Goal: Task Accomplishment & Management: Use online tool/utility

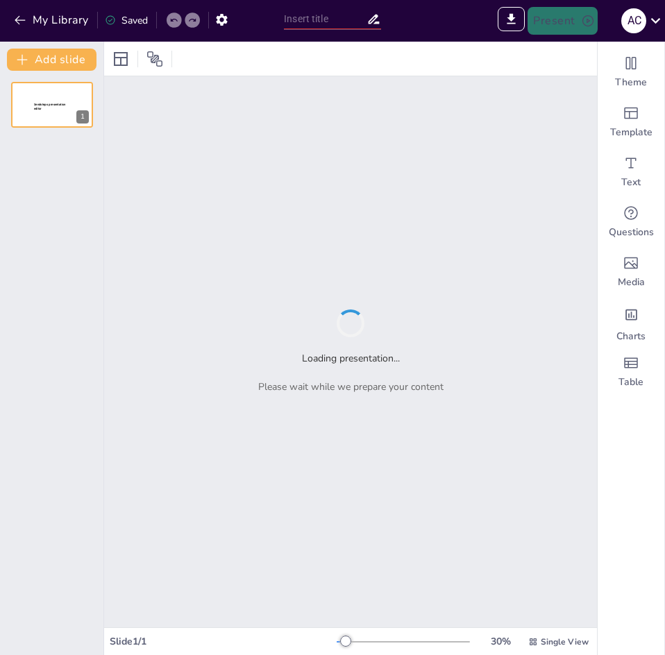
type input "Luz del Sur"
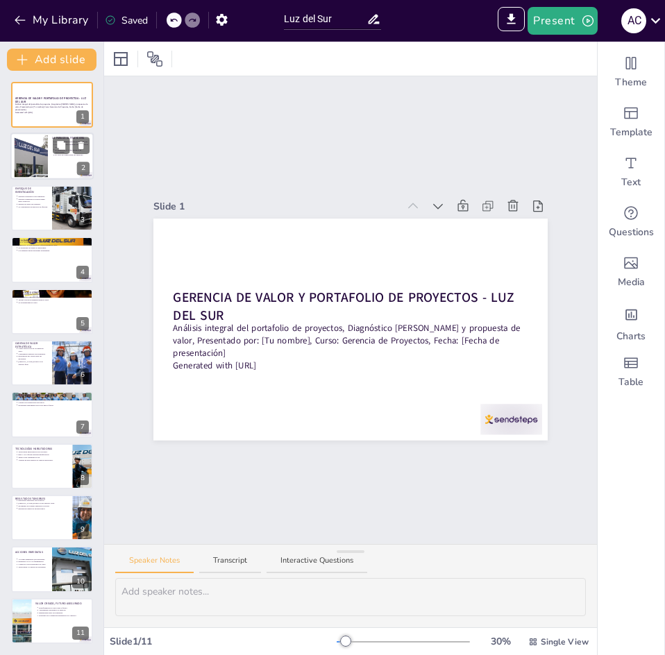
click at [25, 155] on div at bounding box center [31, 156] width 62 height 42
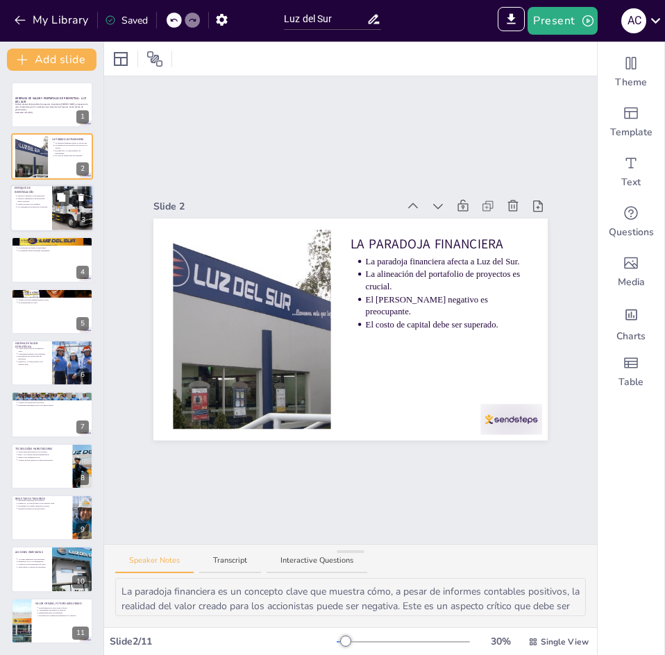
click at [42, 204] on p "Fuentes de datos son variadas." at bounding box center [32, 204] width 31 height 3
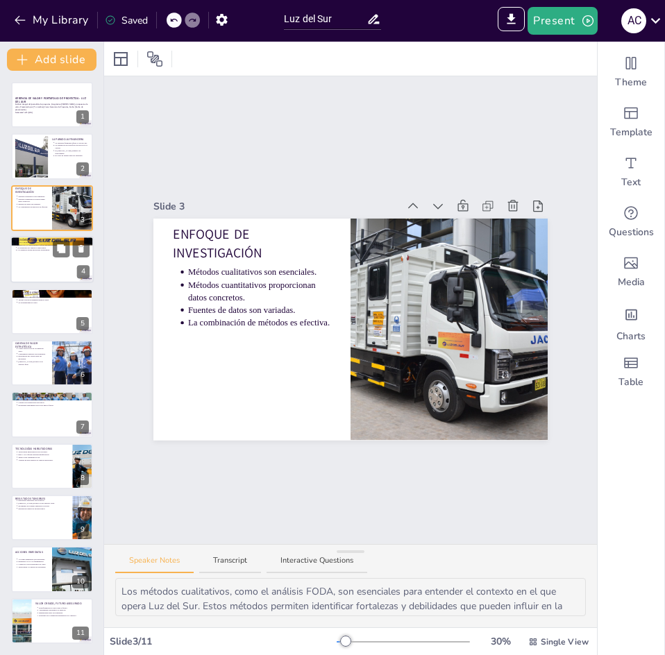
click at [45, 265] on div at bounding box center [51, 259] width 83 height 47
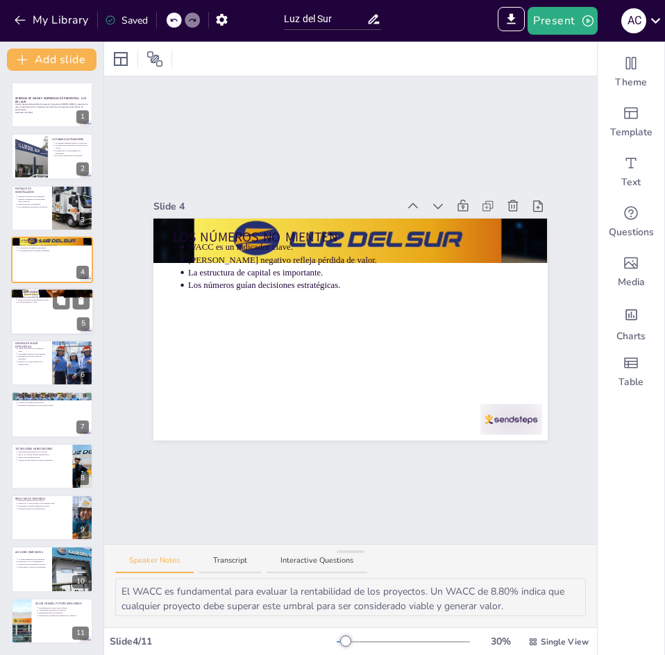
click at [33, 312] on div at bounding box center [51, 311] width 83 height 47
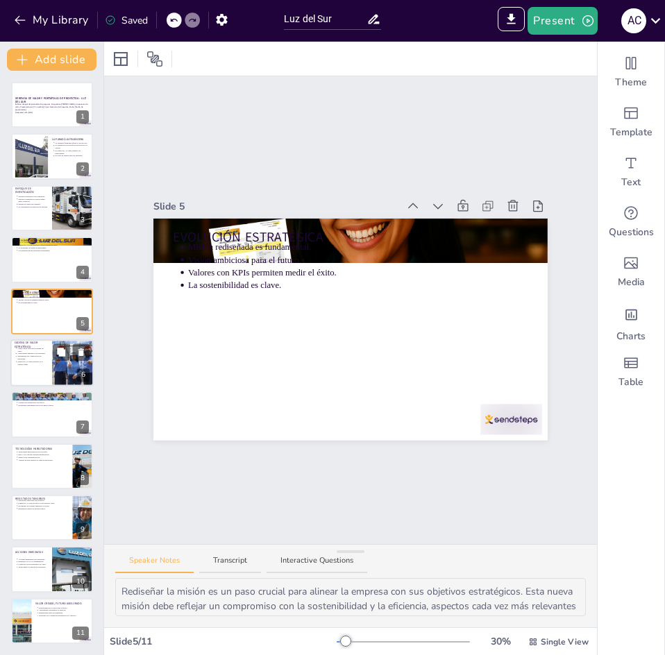
click at [26, 364] on p "[PERSON_NAME] positivo es el objetivo final." at bounding box center [32, 363] width 31 height 6
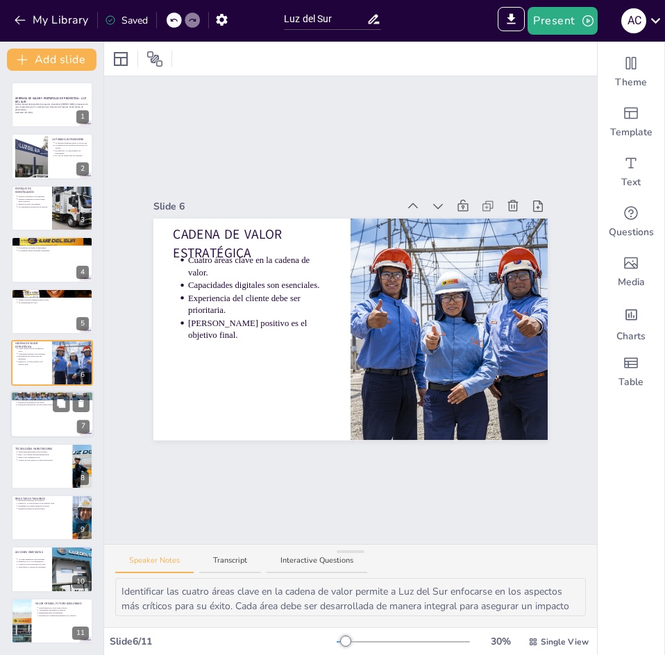
click at [25, 396] on p "Clasificación de proyectos es esencial." at bounding box center [53, 397] width 72 height 3
type textarea "Clasificar los proyectos en alta y media prioridad es esencial para asegurar qu…"
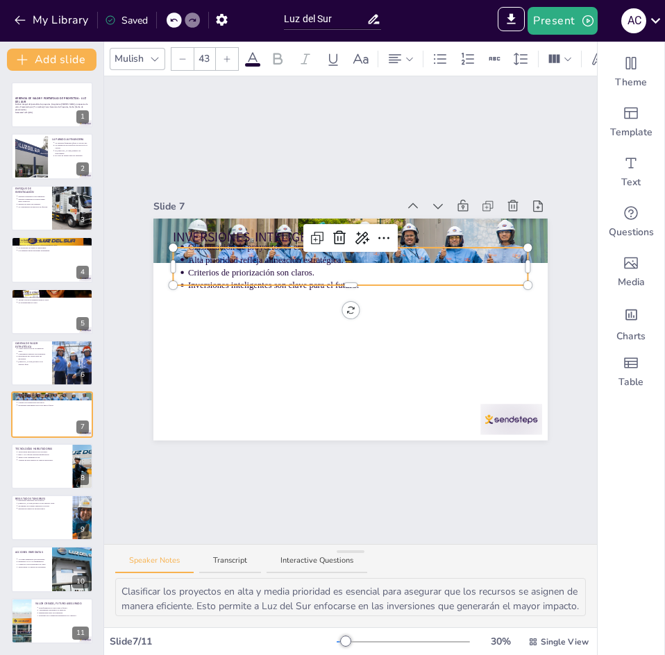
click at [226, 280] on p "Inversiones inteligentes son clave para el futuro." at bounding box center [358, 286] width 340 height 12
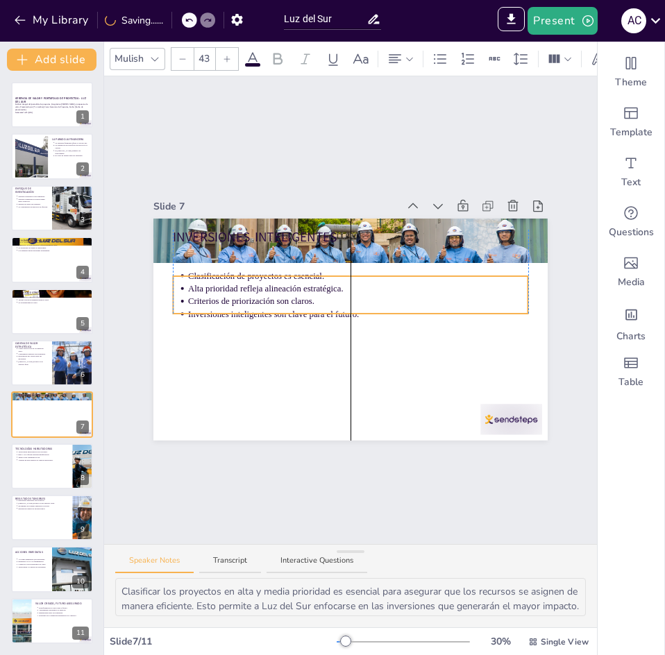
drag, startPoint x: 275, startPoint y: 279, endPoint x: 273, endPoint y: 307, distance: 28.5
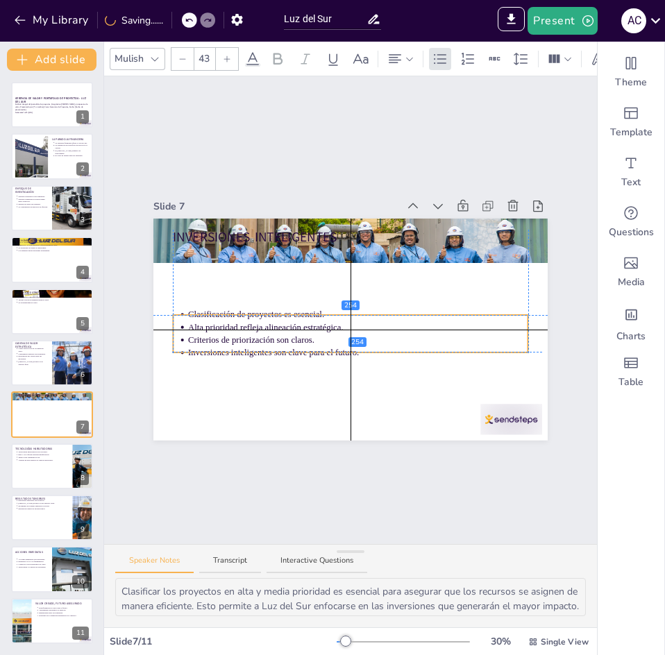
drag, startPoint x: 268, startPoint y: 307, endPoint x: 267, endPoint y: 346, distance: 39.6
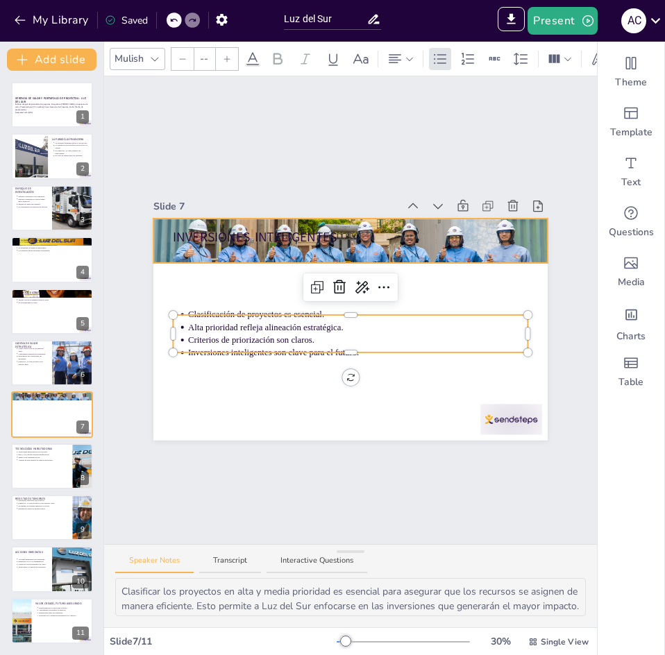
type input "64"
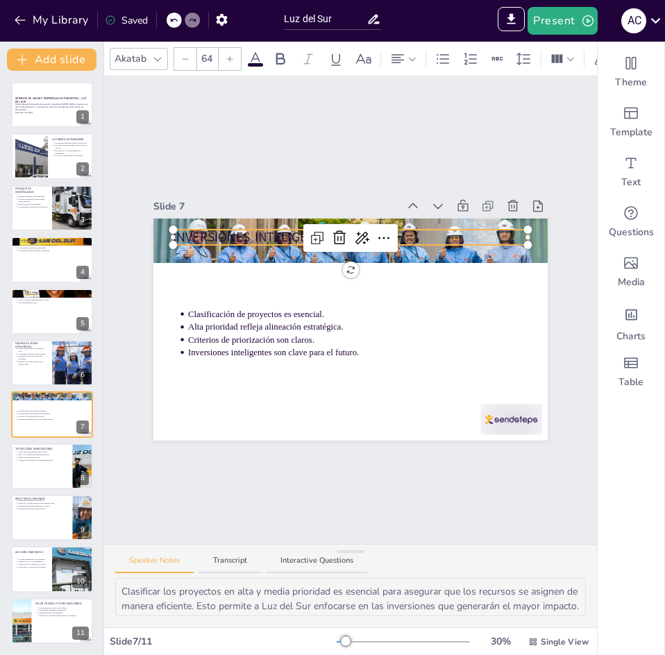
click at [251, 228] on div "INVERSIONES INTELIGENTES Clasificación de proyectos es esencial. Alta prioridad…" at bounding box center [350, 330] width 394 height 222
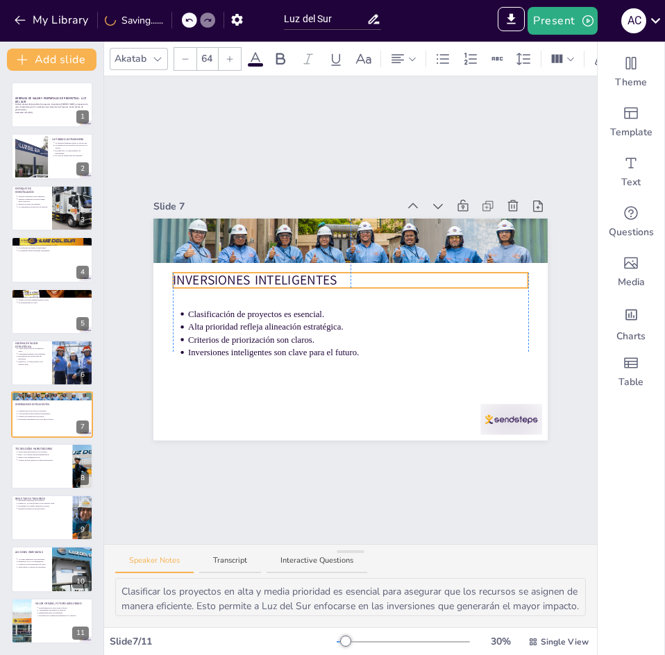
drag, startPoint x: 253, startPoint y: 239, endPoint x: 256, endPoint y: 282, distance: 43.1
click at [50, 468] on div at bounding box center [51, 466] width 83 height 47
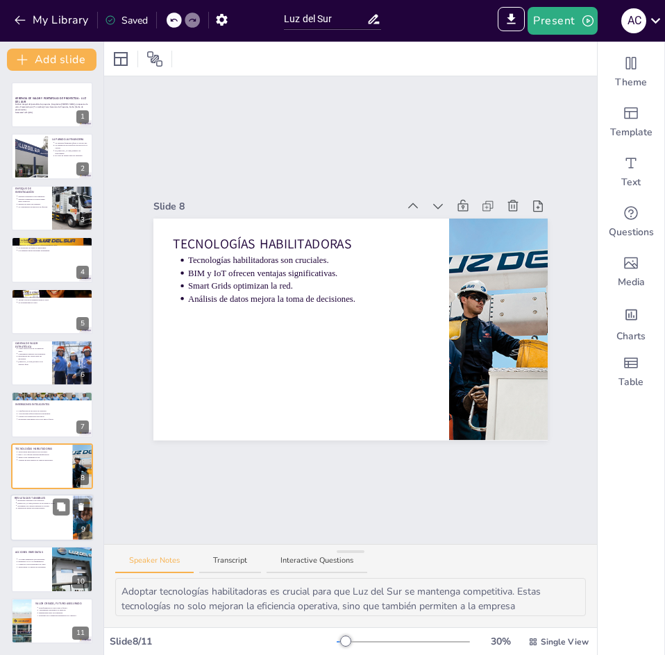
click at [27, 536] on div at bounding box center [51, 517] width 83 height 47
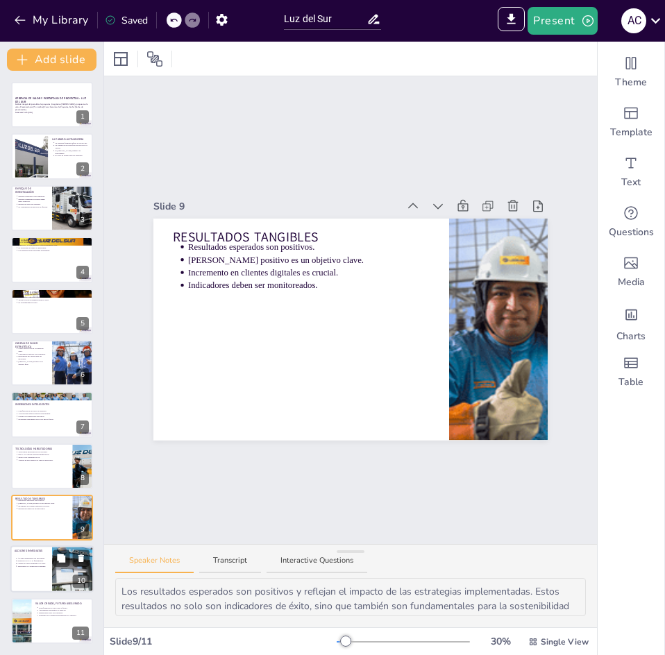
click at [37, 575] on div at bounding box center [51, 569] width 83 height 47
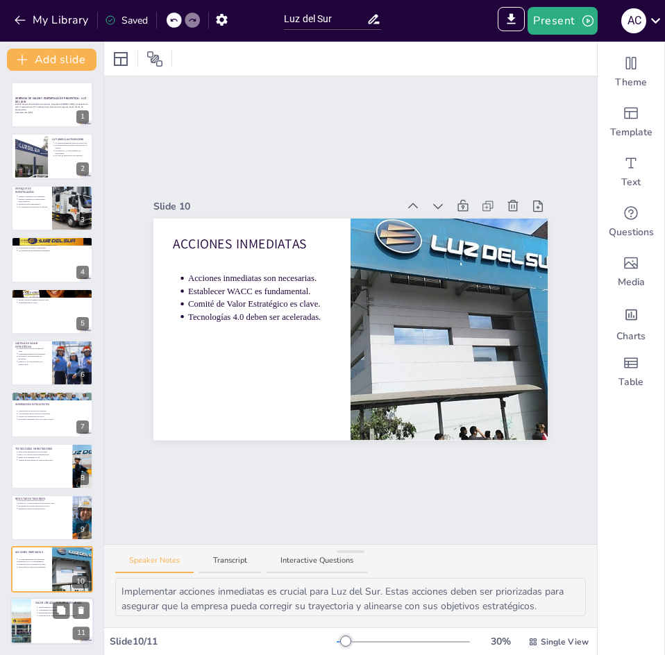
click at [33, 617] on div at bounding box center [51, 621] width 83 height 47
type textarea "La transformación de Luz del Sur es clave para enfrentar los desafíos del futur…"
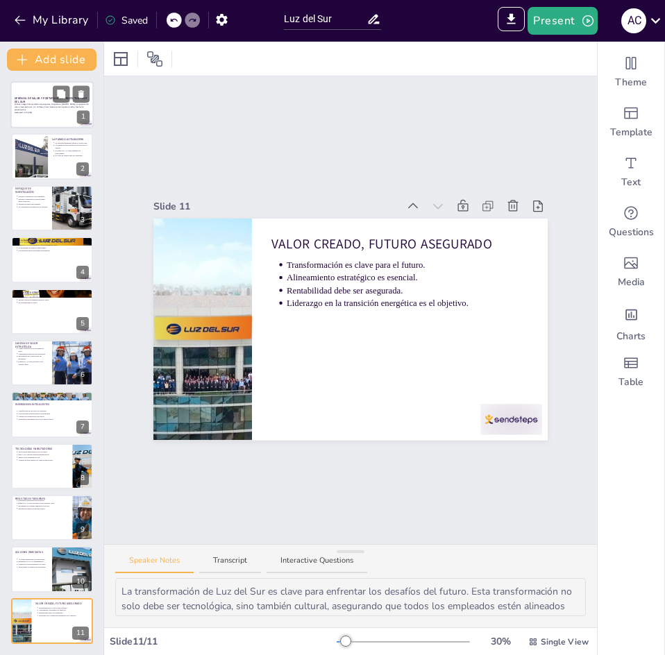
click at [24, 112] on p "Generated with [URL]" at bounding box center [52, 112] width 75 height 3
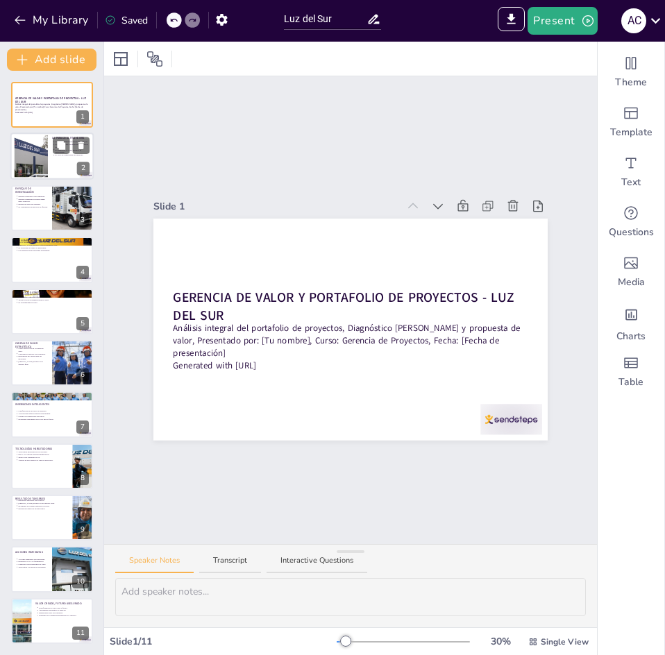
click at [30, 158] on div at bounding box center [31, 156] width 62 height 42
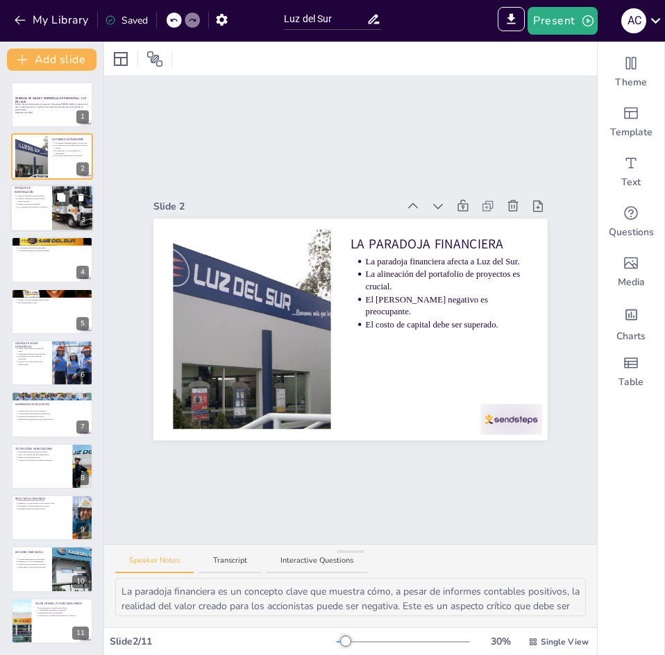
click at [26, 209] on div "Métodos cualitativos son esenciales. Métodos cuantitativos proporcionan datos c…" at bounding box center [31, 201] width 33 height 15
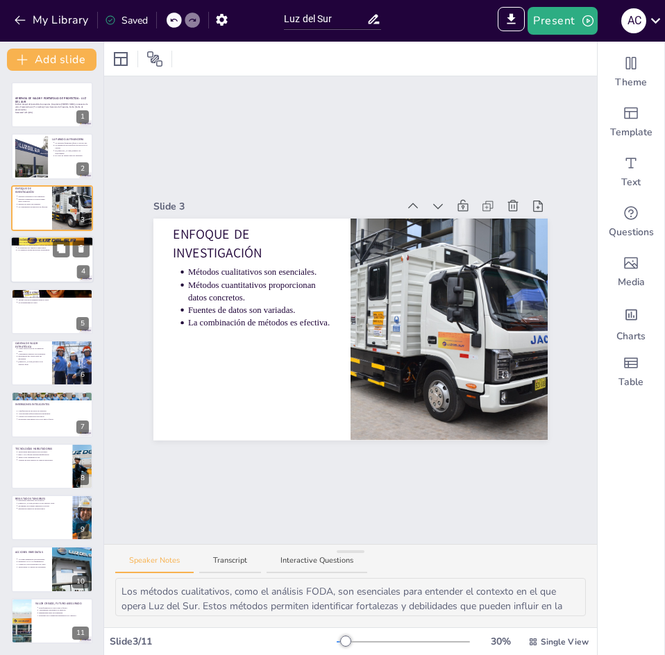
click at [42, 280] on div at bounding box center [51, 259] width 83 height 47
type textarea "El WACC es fundamental para evaluar la rentabilidad de los proyectos. Un WACC d…"
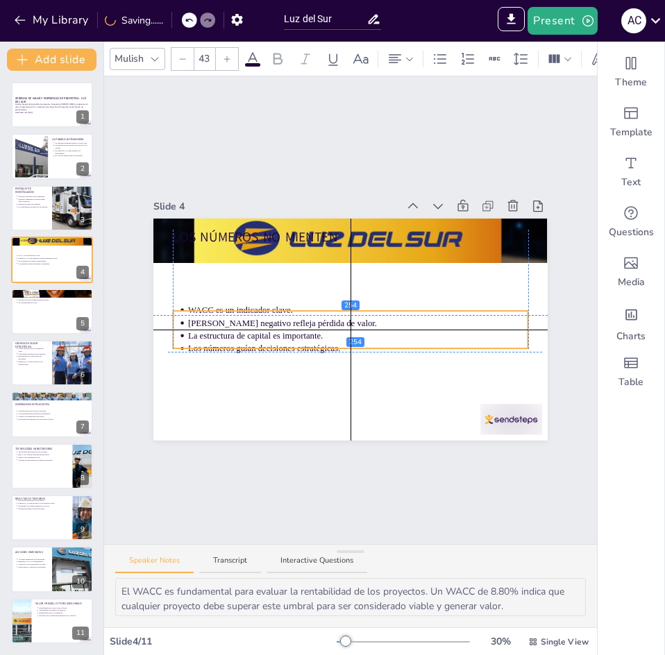
drag, startPoint x: 208, startPoint y: 277, endPoint x: 203, endPoint y: 341, distance: 64.0
click at [203, 343] on p "Los números guían decisiones estratégicas." at bounding box center [358, 349] width 340 height 12
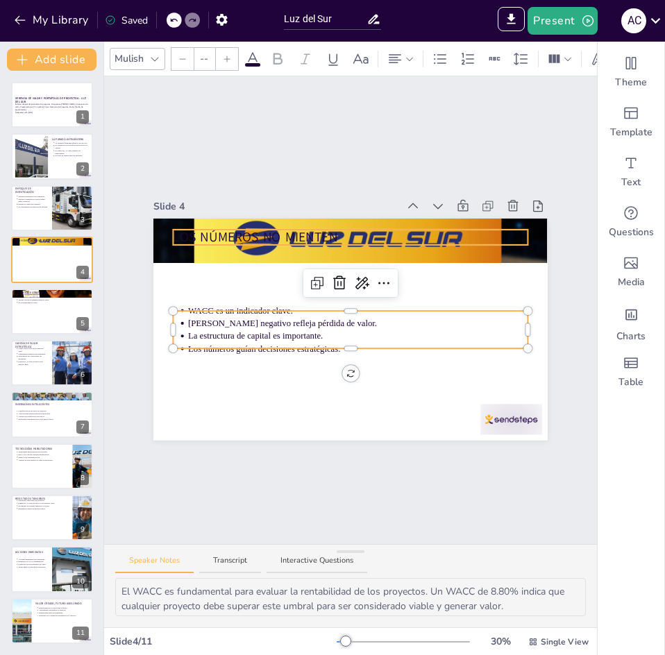
type input "64"
click at [229, 237] on div "LOS NÚMEROS NO MIENTEN WACC es un indicador clave. [PERSON_NAME] negativo refle…" at bounding box center [350, 330] width 394 height 222
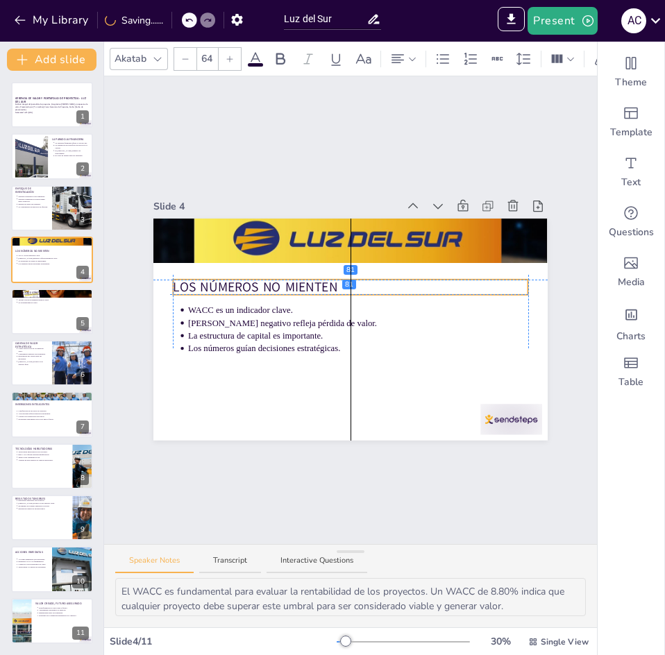
drag, startPoint x: 231, startPoint y: 237, endPoint x: 228, endPoint y: 282, distance: 45.2
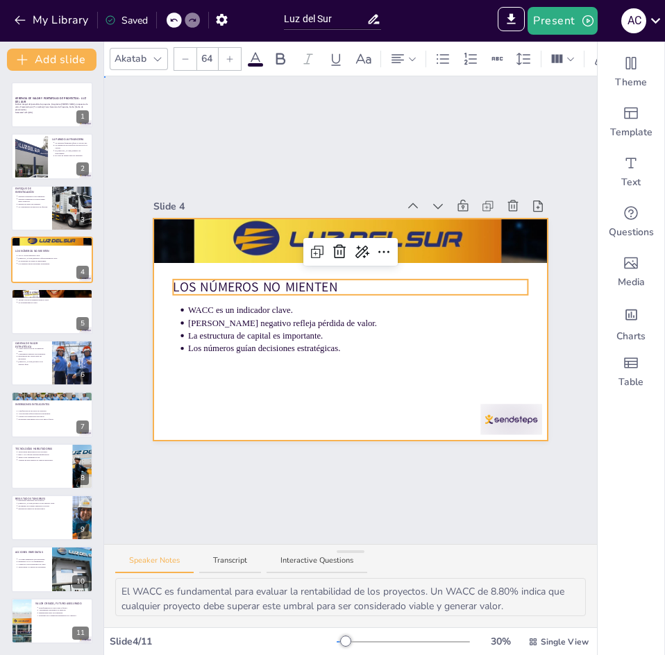
click at [251, 366] on div at bounding box center [350, 329] width 394 height 221
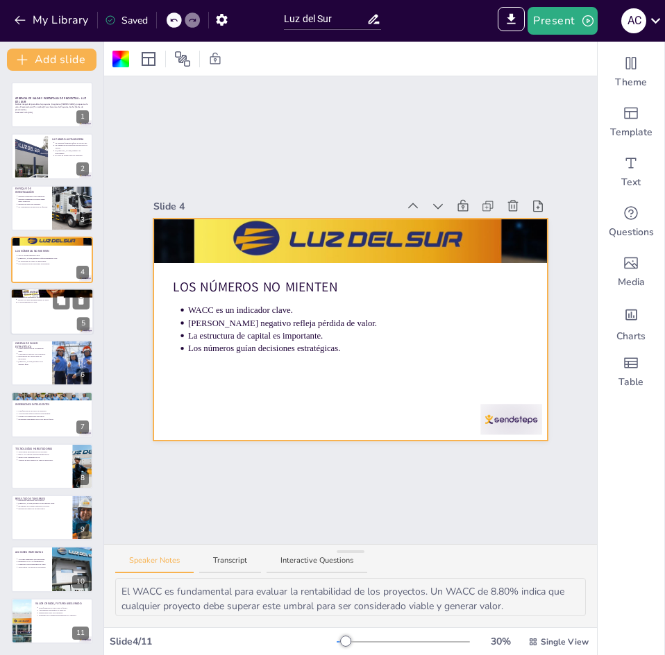
click at [36, 300] on p "Valores con KPIs permiten medir el éxito." at bounding box center [53, 299] width 72 height 3
type textarea "Rediseñar la misión es un paso crucial para alinear la empresa con sus objetivo…"
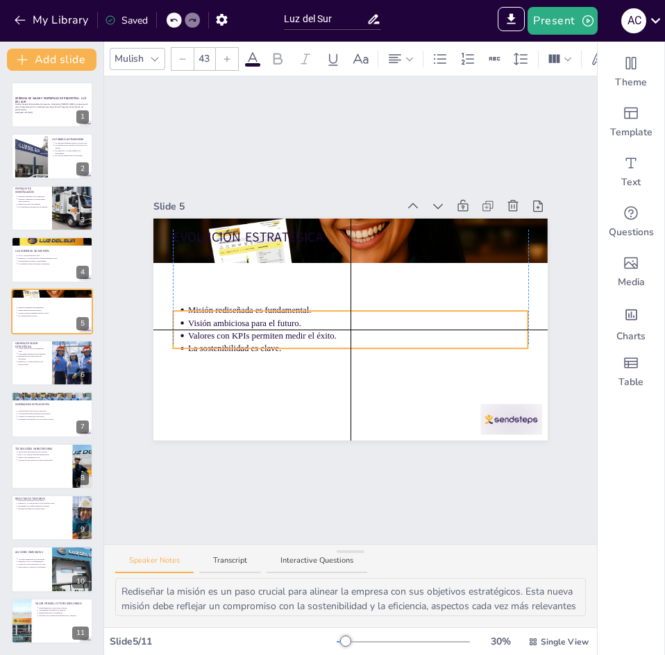
drag, startPoint x: 224, startPoint y: 277, endPoint x: 226, endPoint y: 336, distance: 59.0
click at [226, 336] on ul "Misión rediseñada es fundamental. Visión ambiciosa para el futuro. Valores con …" at bounding box center [350, 329] width 355 height 51
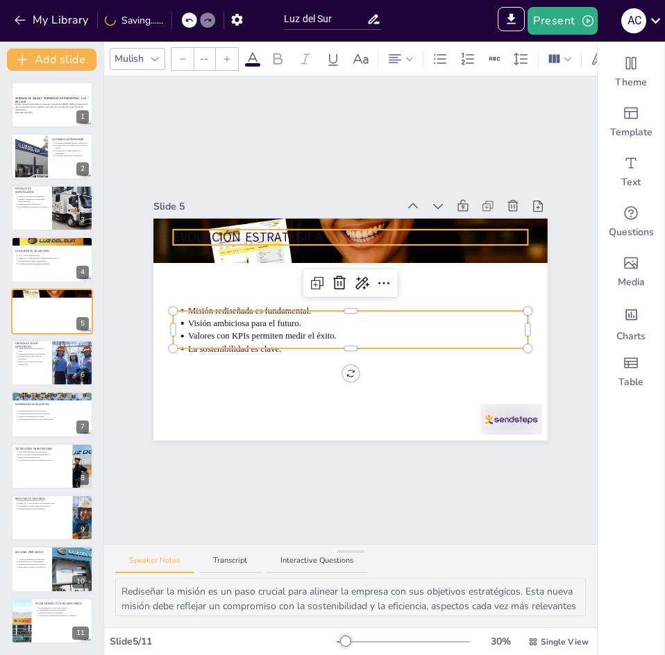
type input "64"
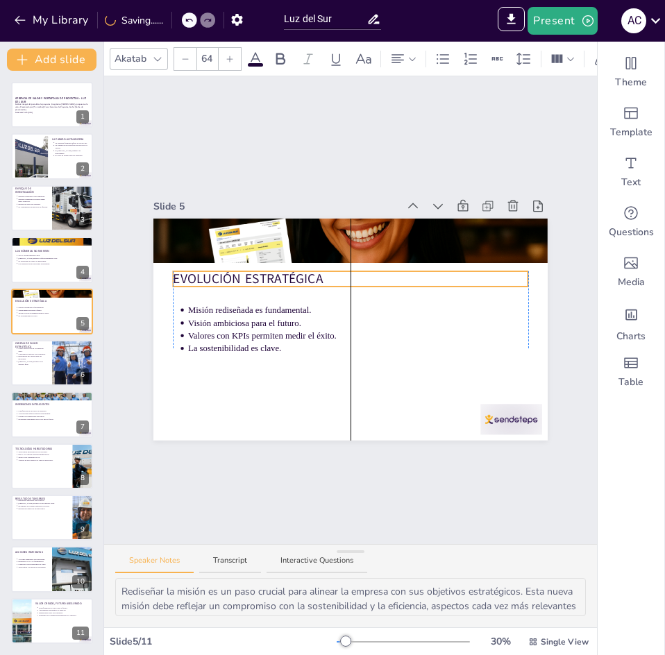
drag, startPoint x: 250, startPoint y: 235, endPoint x: 249, endPoint y: 277, distance: 41.7
click at [249, 277] on p "EVOLUCIÓN ESTRATÉGICA" at bounding box center [350, 279] width 355 height 19
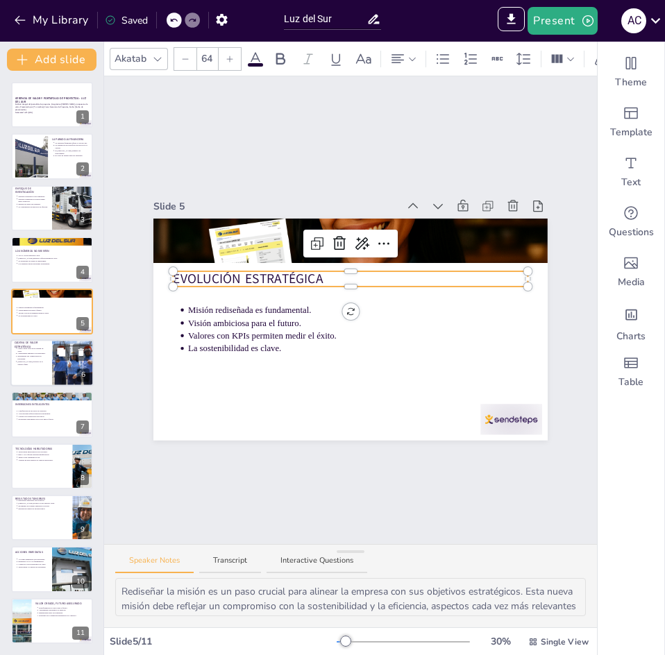
click at [76, 366] on div at bounding box center [72, 362] width 71 height 47
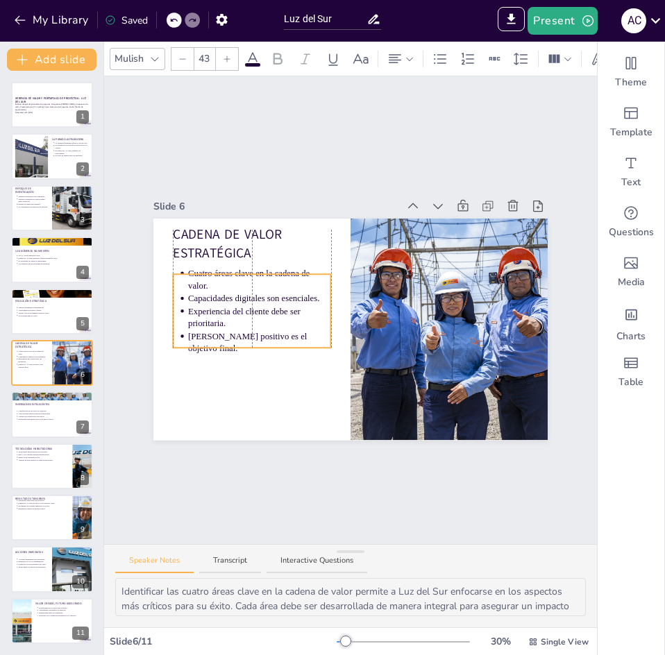
drag, startPoint x: 198, startPoint y: 328, endPoint x: 200, endPoint y: 341, distance: 13.4
click at [200, 341] on p "[PERSON_NAME] positivo es el objetivo final." at bounding box center [259, 342] width 143 height 25
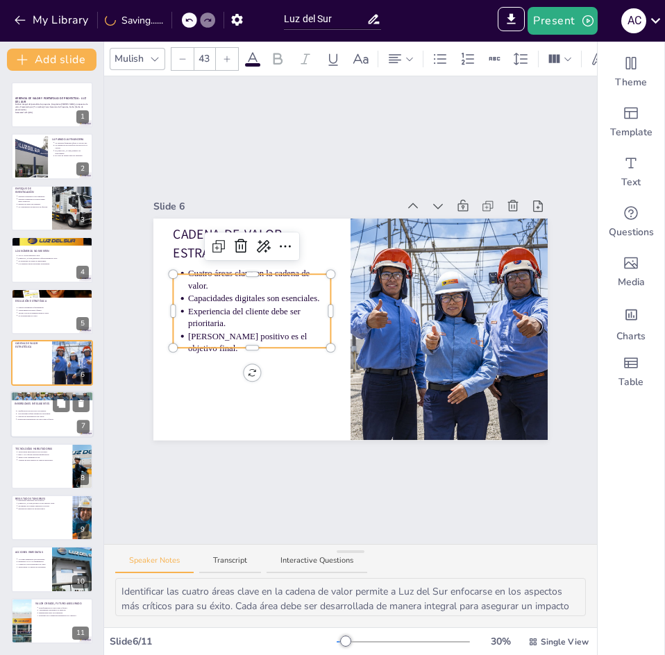
click at [22, 407] on div at bounding box center [51, 414] width 83 height 47
type textarea "Clasificar los proyectos en alta y media prioridad es esencial para asegurar qu…"
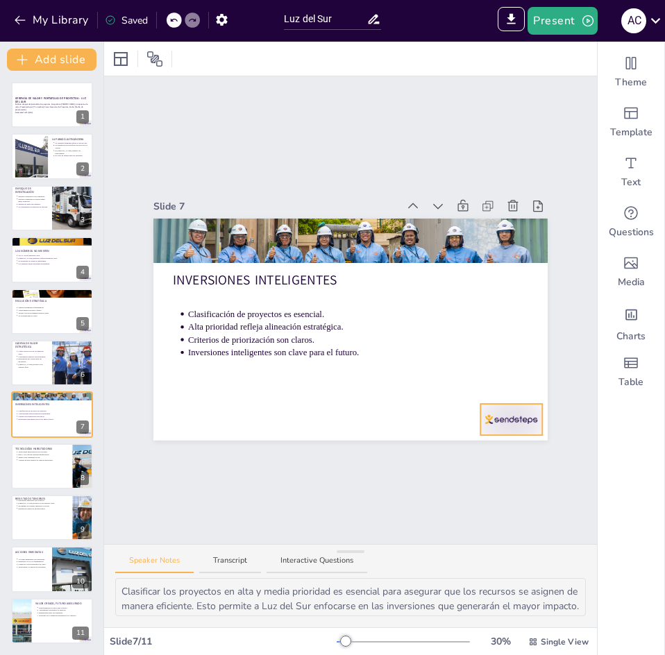
click at [503, 418] on div at bounding box center [511, 419] width 62 height 31
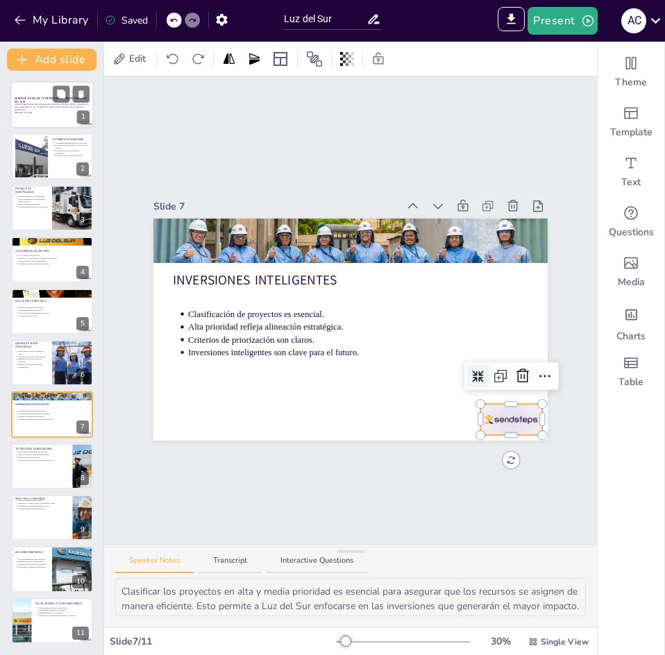
click at [54, 103] on p "Análisis integral del portafolio de proyectos, Diagnóstico [PERSON_NAME] y prop…" at bounding box center [52, 107] width 75 height 8
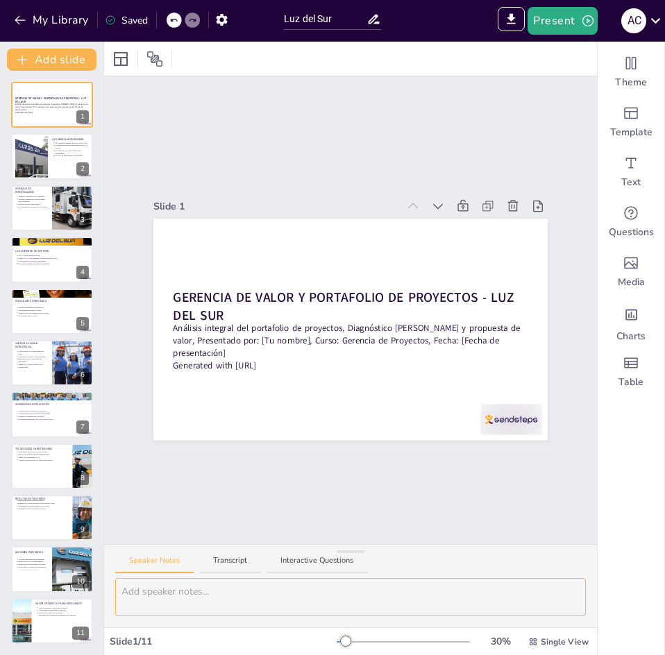
click at [207, 600] on textarea at bounding box center [350, 597] width 471 height 38
click at [563, 27] on button "Present" at bounding box center [562, 21] width 69 height 28
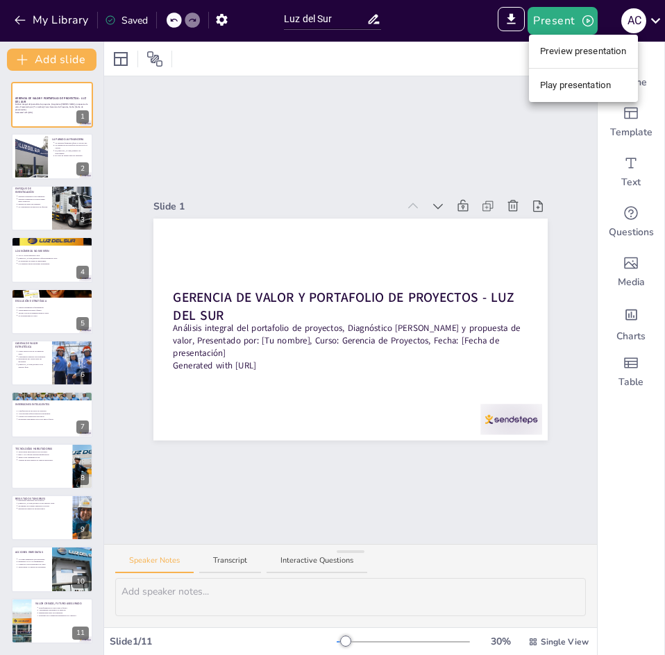
click at [565, 81] on li "Play presentation" at bounding box center [583, 85] width 109 height 22
